Goal: Task Accomplishment & Management: Use online tool/utility

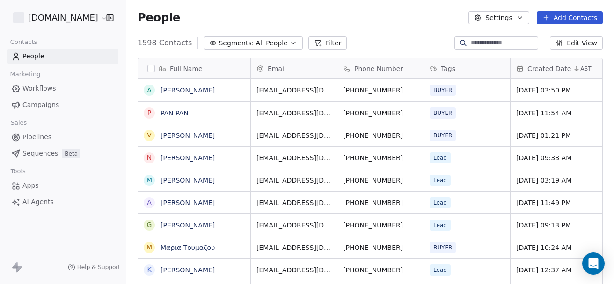
scroll to position [243, 480]
click at [54, 104] on span "Campaigns" at bounding box center [40, 105] width 36 height 10
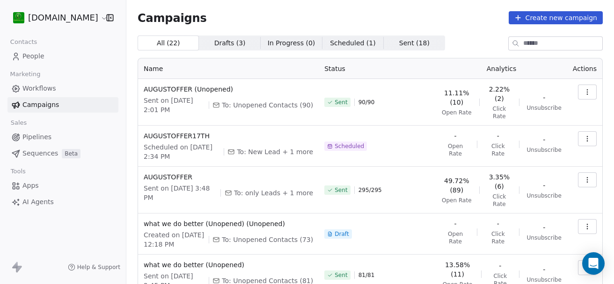
scroll to position [47, 0]
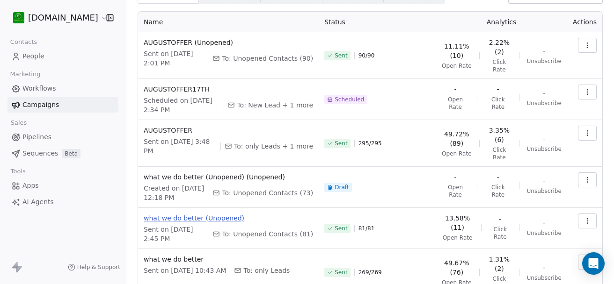
click at [183, 214] on span "what we do better (Unopened)" at bounding box center [228, 218] width 169 height 9
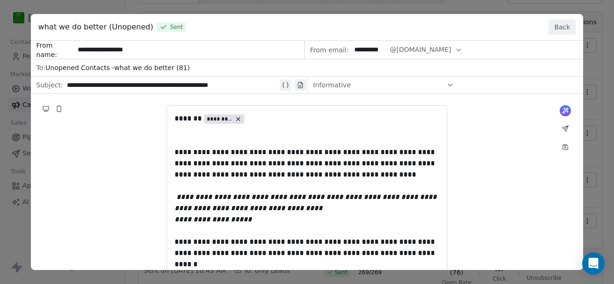
drag, startPoint x: 173, startPoint y: 151, endPoint x: 247, endPoint y: 190, distance: 83.5
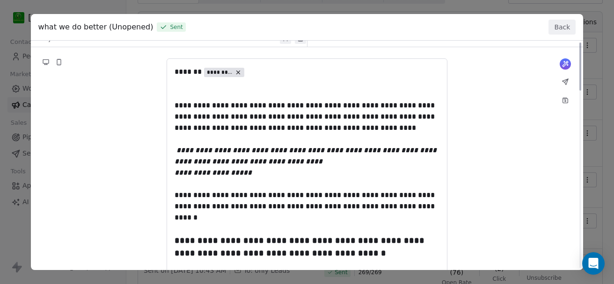
scroll to position [0, 0]
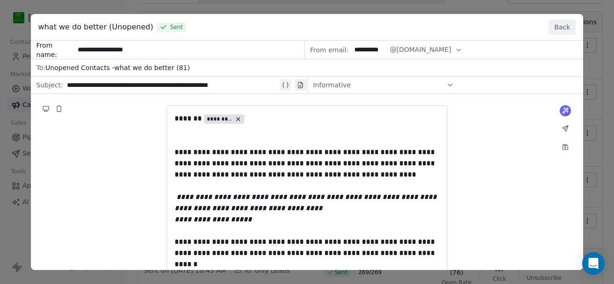
click at [571, 26] on button "Back" at bounding box center [561, 27] width 27 height 15
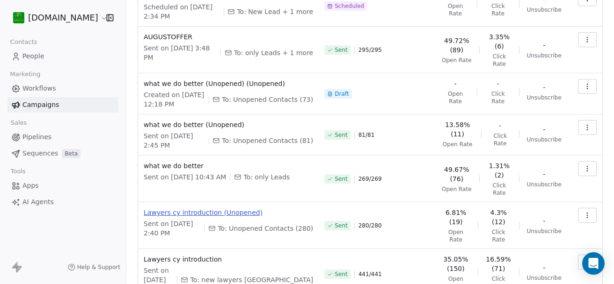
scroll to position [234, 0]
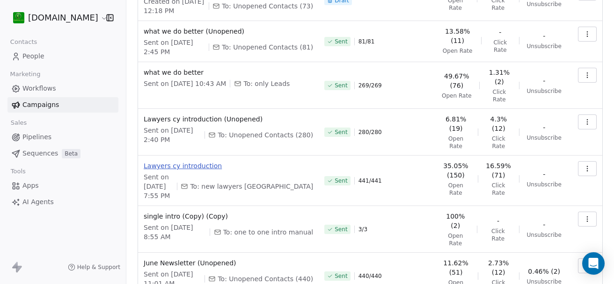
click at [203, 161] on span "Lawyers cy introduction" at bounding box center [228, 165] width 169 height 9
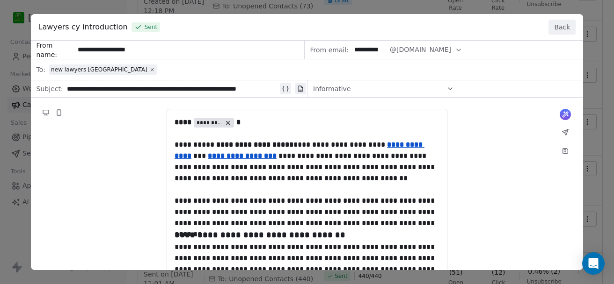
drag, startPoint x: 173, startPoint y: 142, endPoint x: 278, endPoint y: 184, distance: 113.1
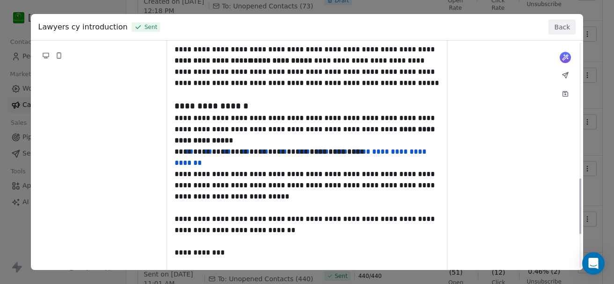
scroll to position [376, 0]
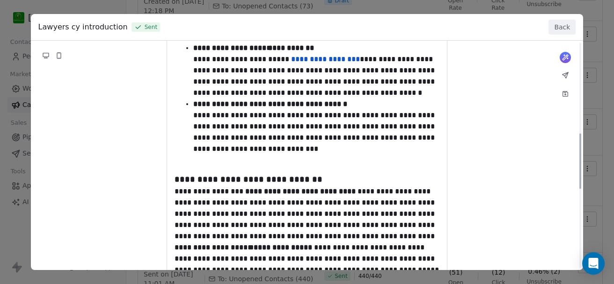
click at [278, 132] on div "**********" at bounding box center [307, 121] width 552 height 914
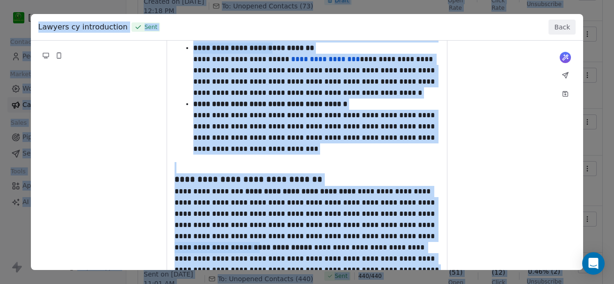
copy body "Contacts People Marketing Workflows Campaigns Sales Pipelines Sequences Beta To…"
click at [560, 28] on button "Back" at bounding box center [561, 27] width 27 height 15
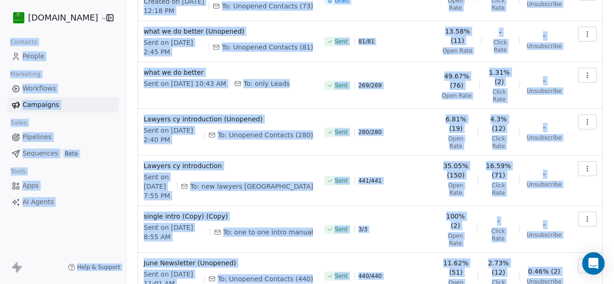
scroll to position [244, 0]
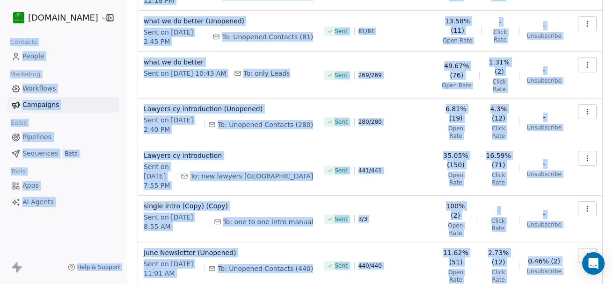
click at [41, 90] on span "Workflows" at bounding box center [39, 89] width 34 height 10
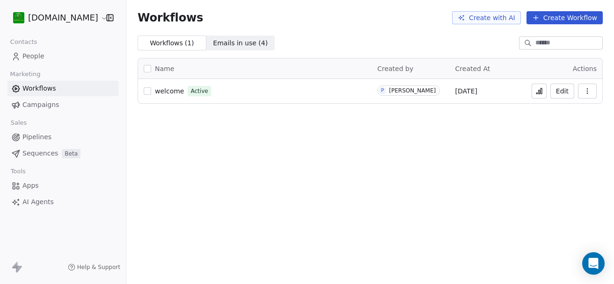
click at [563, 93] on button "Edit" at bounding box center [562, 91] width 24 height 15
